Goal: Navigation & Orientation: Find specific page/section

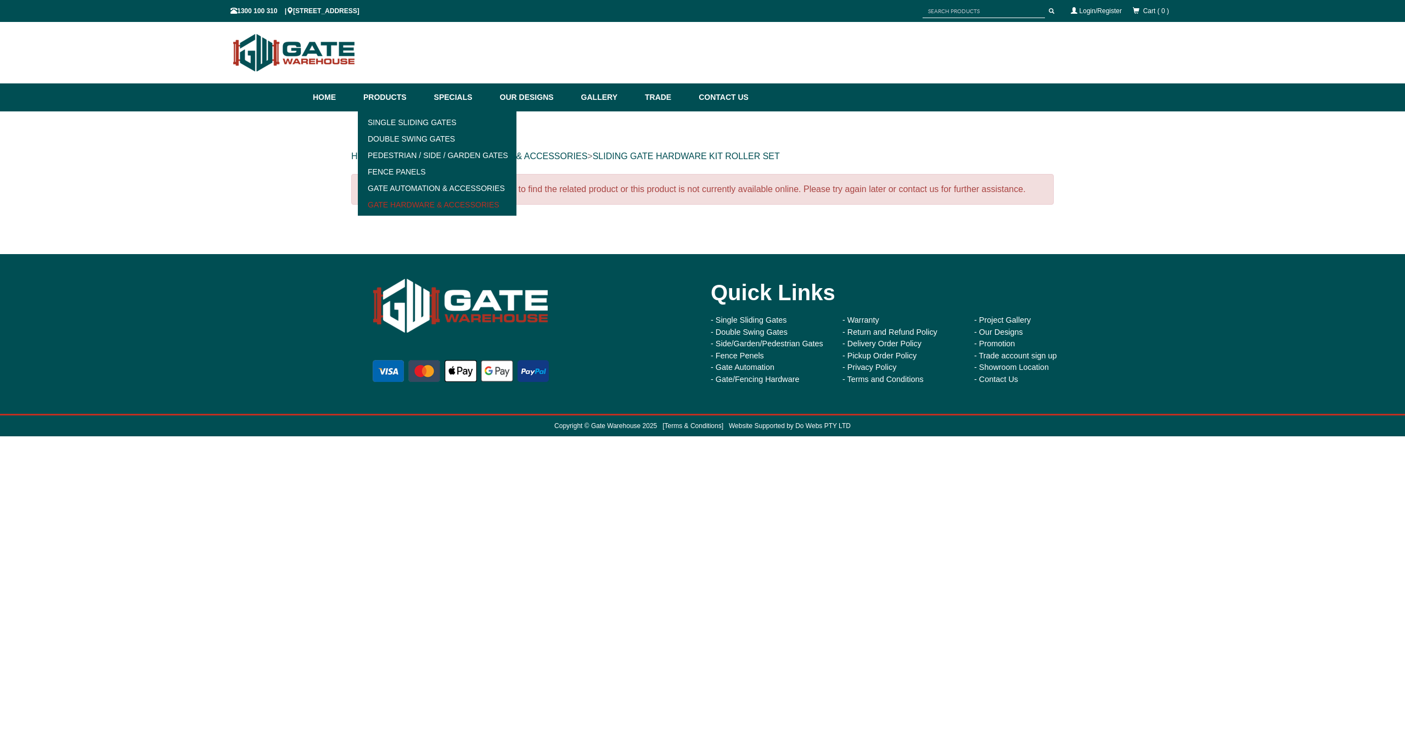
click at [415, 200] on link "Gate Hardware & Accessories" at bounding box center [437, 204] width 152 height 16
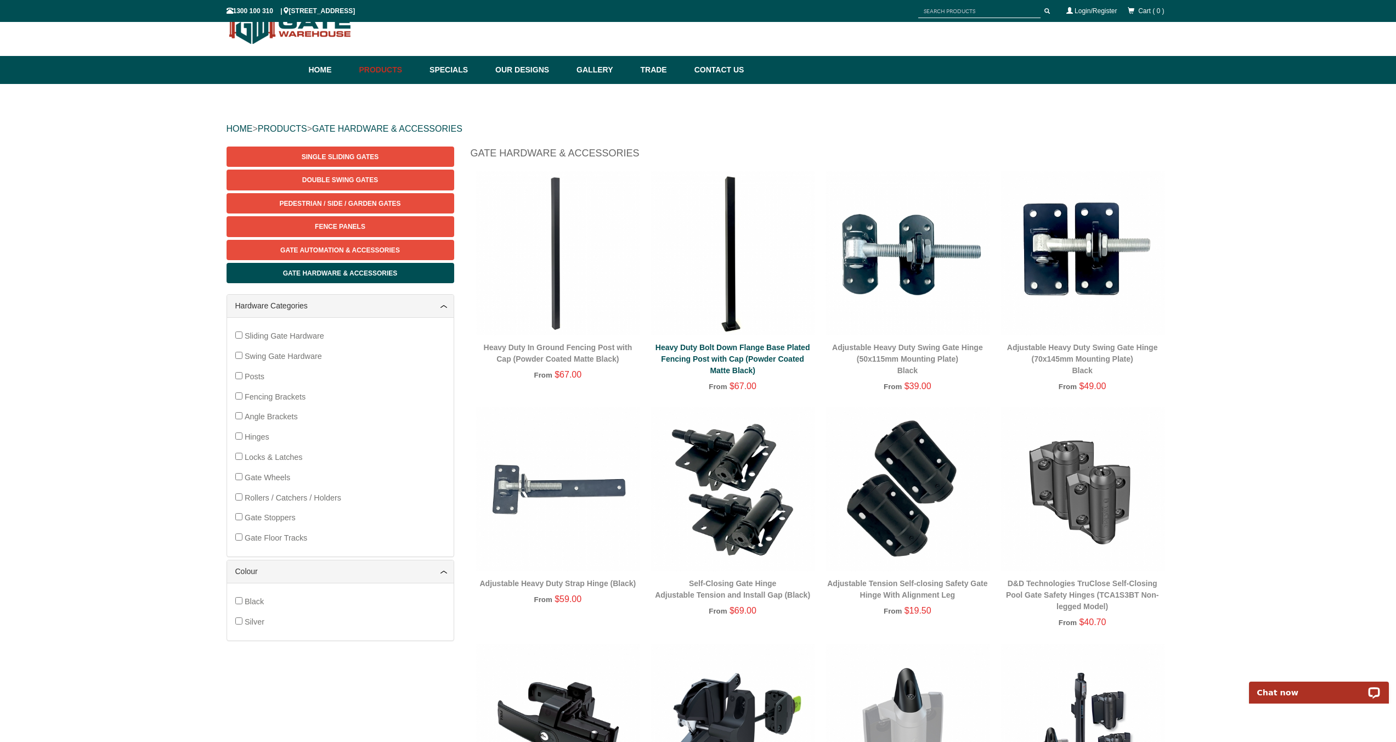
click at [701, 346] on link "Heavy Duty Bolt Down Flange Base Plated Fencing Post with Cap (Powder Coated Ma…" at bounding box center [733, 359] width 155 height 32
